Goal: Find specific page/section: Find specific page/section

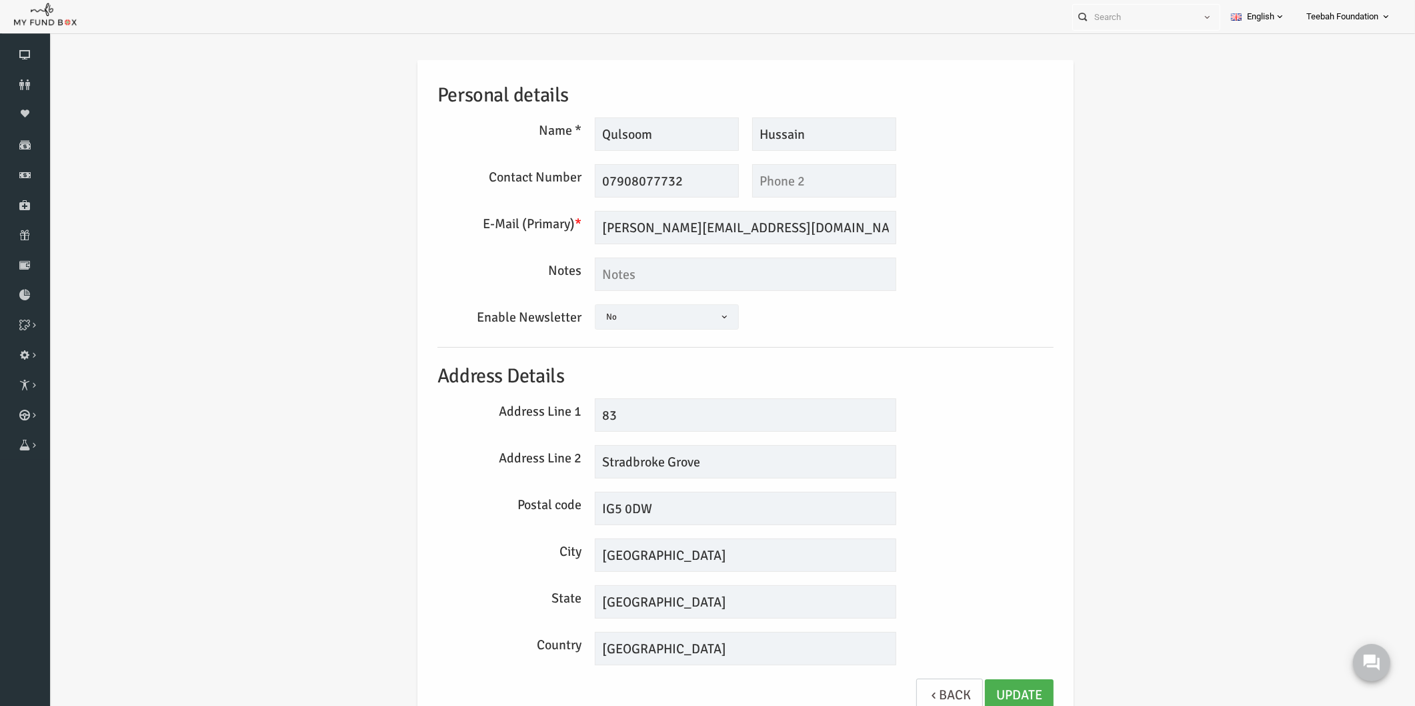
click at [190, 154] on div "Personal details Name * Qulsoom Description allows upto maximum of 255 characte…" at bounding box center [718, 396] width 1339 height 712
click at [24, 85] on icon at bounding box center [25, 84] width 50 height 11
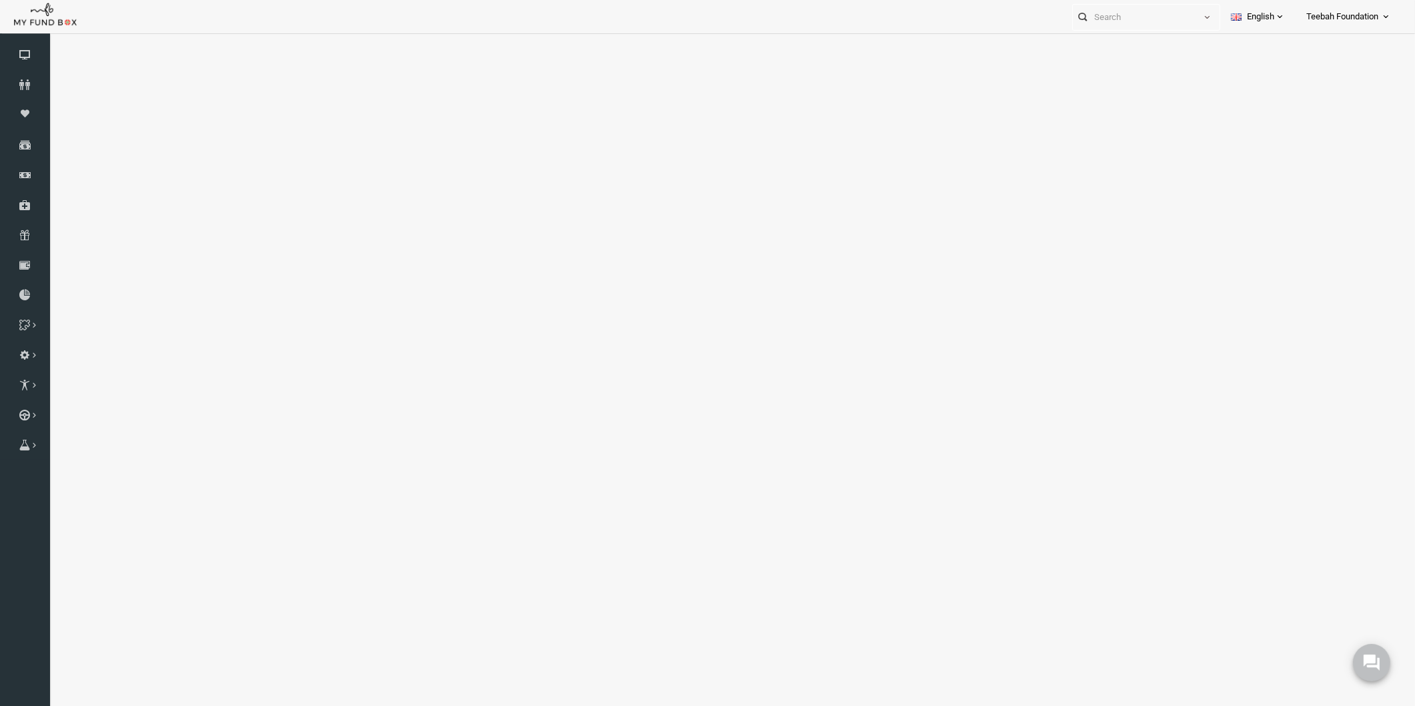
select select "100"
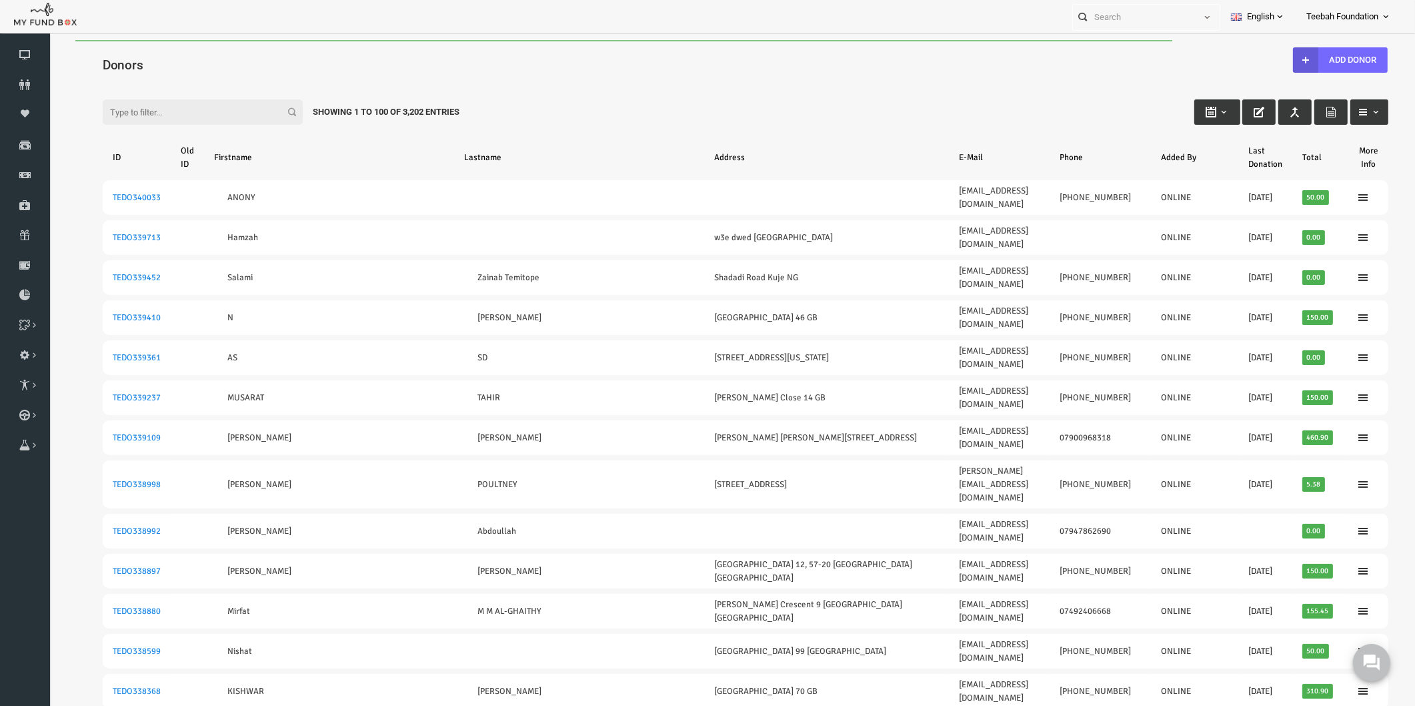
click at [147, 108] on input "Filter:" at bounding box center [175, 111] width 200 height 25
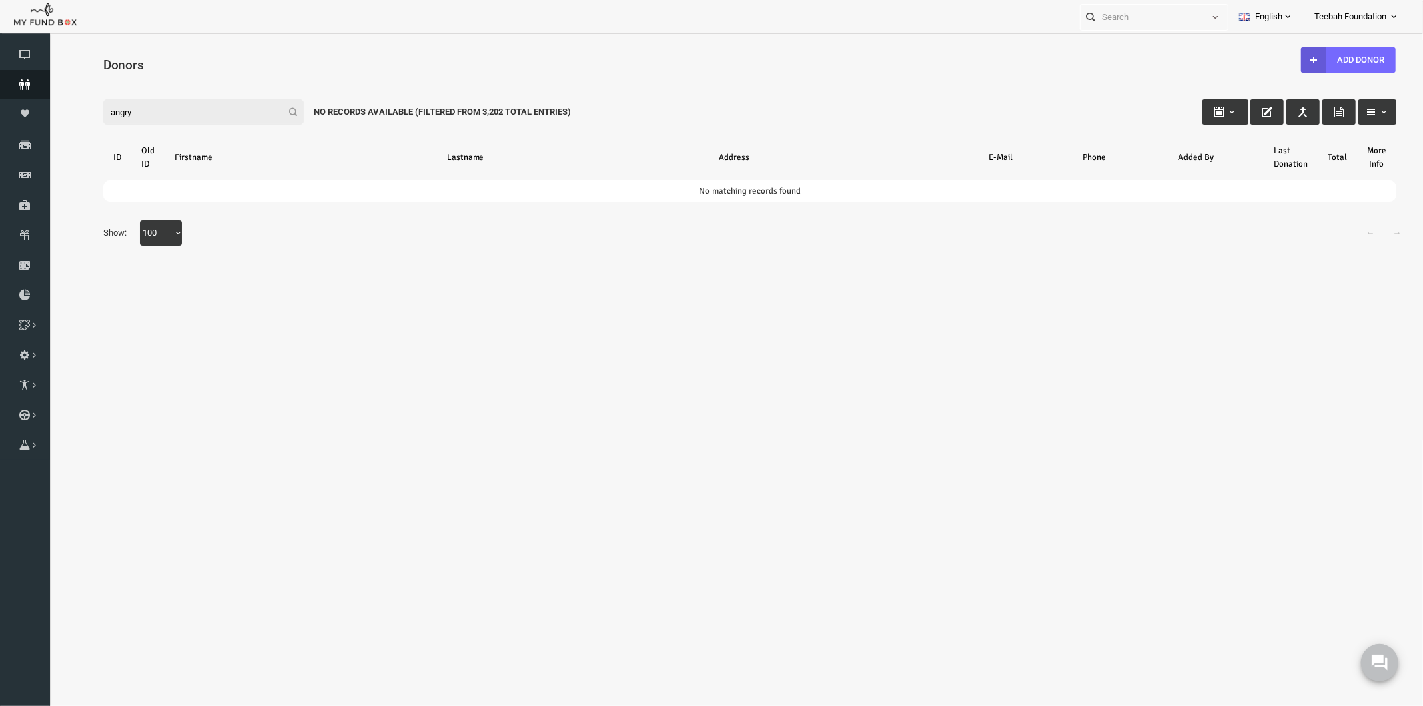
type input "angry"
click at [18, 82] on icon at bounding box center [25, 84] width 50 height 11
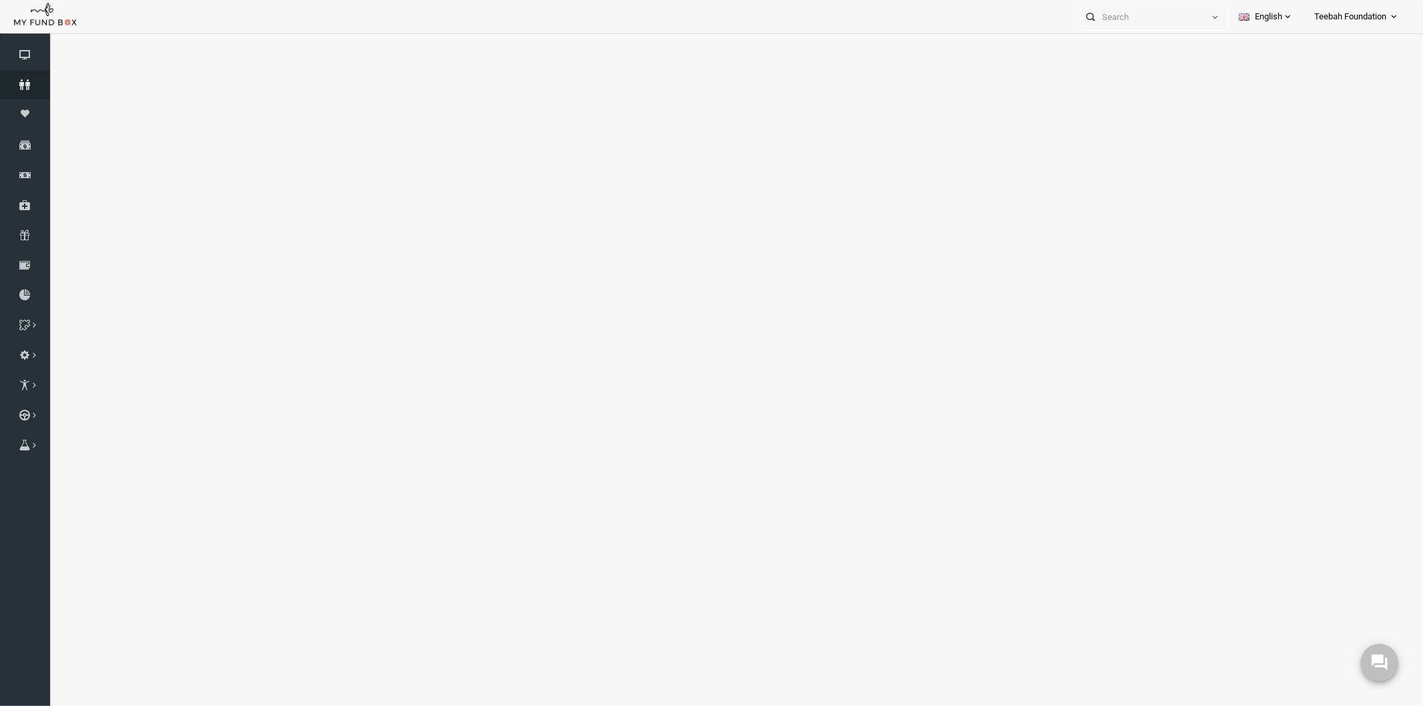
select select "100"
